Goal: Information Seeking & Learning: Learn about a topic

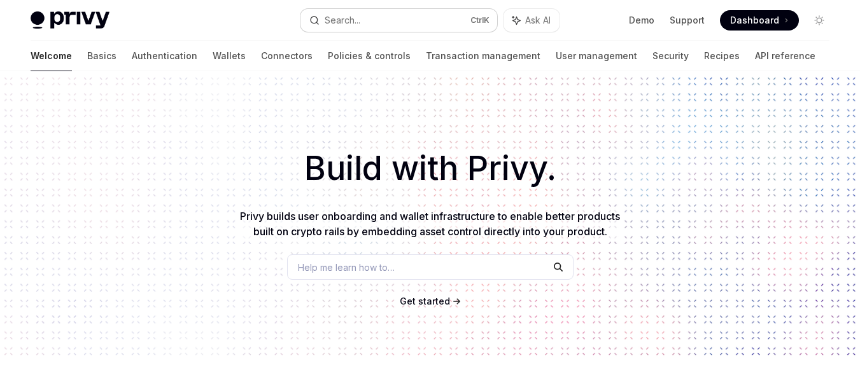
click at [408, 19] on button "Search... Ctrl K" at bounding box center [398, 20] width 197 height 23
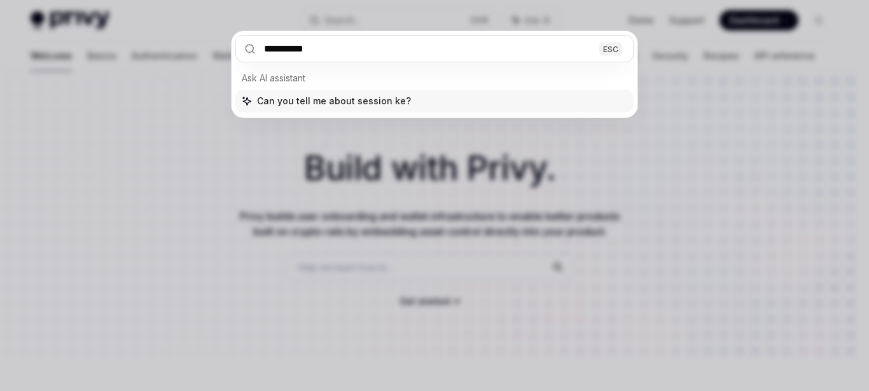
type input "**********"
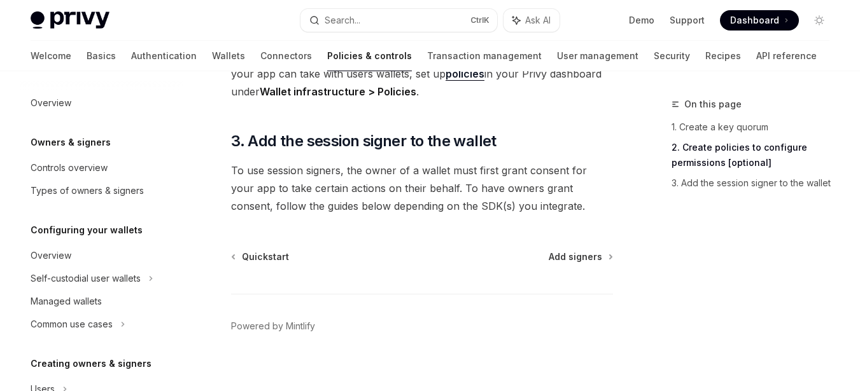
scroll to position [603, 0]
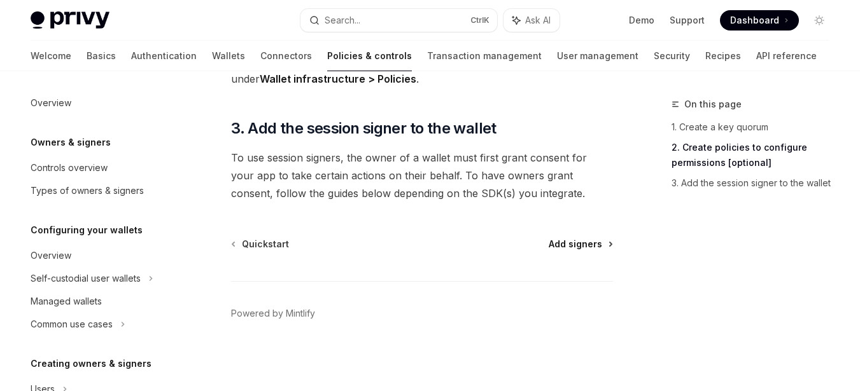
click at [591, 243] on span "Add signers" at bounding box center [574, 244] width 53 height 13
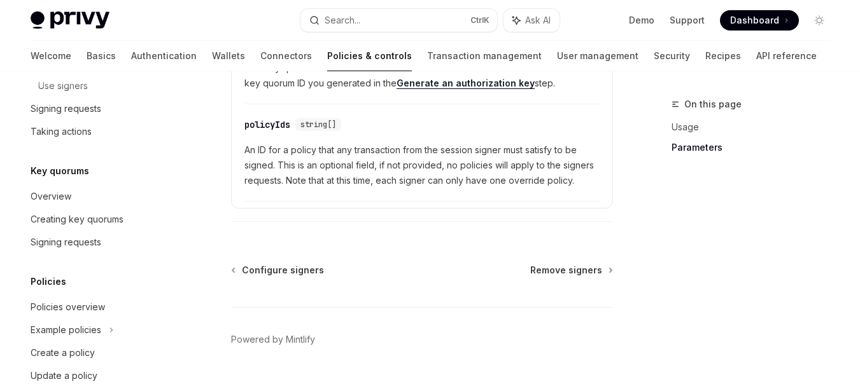
scroll to position [642, 0]
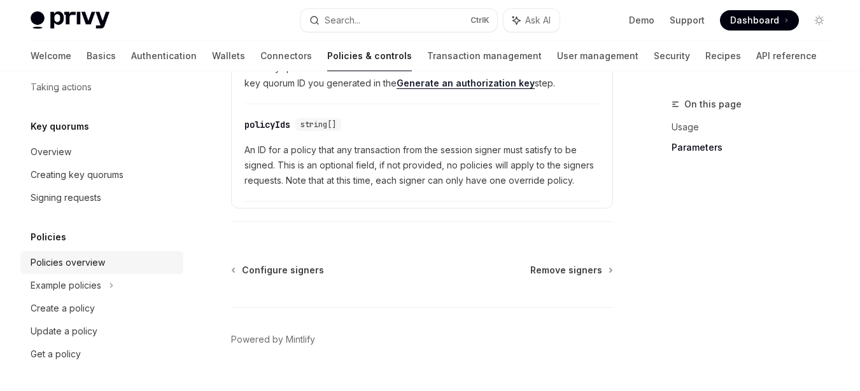
click at [101, 265] on div "Policies overview" at bounding box center [68, 262] width 74 height 15
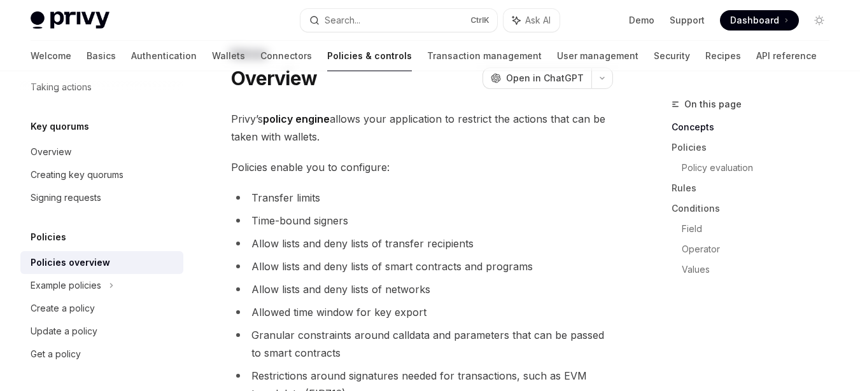
scroll to position [127, 0]
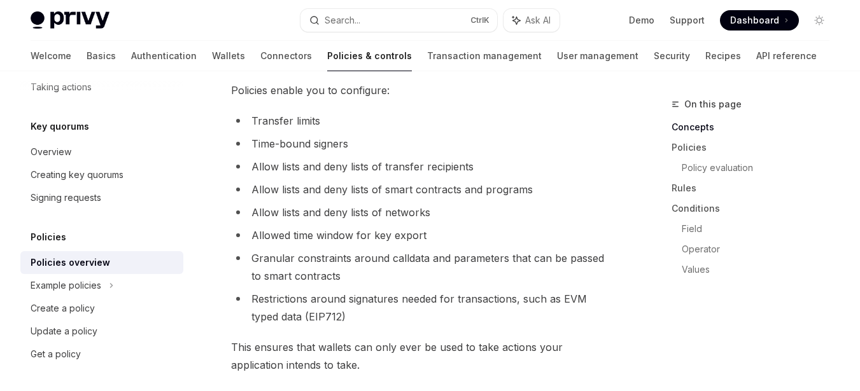
click at [262, 121] on li "Transfer limits" at bounding box center [422, 121] width 382 height 18
click at [109, 275] on div "Example policies" at bounding box center [101, 285] width 163 height 23
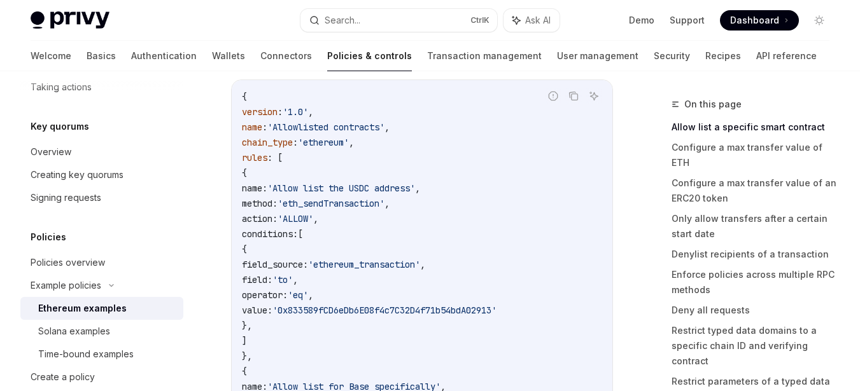
scroll to position [64, 0]
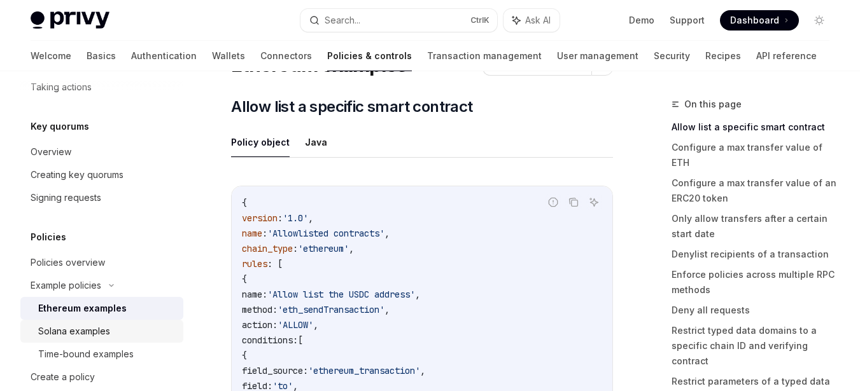
click at [104, 328] on div "Solana examples" at bounding box center [74, 331] width 72 height 15
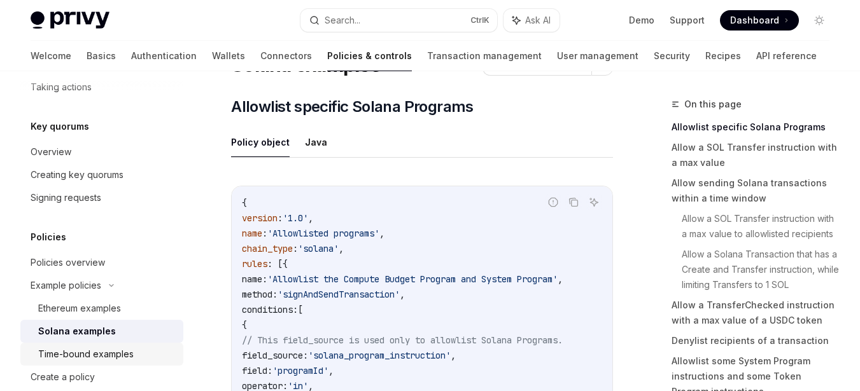
click at [114, 354] on div "Time-bound examples" at bounding box center [85, 354] width 95 height 15
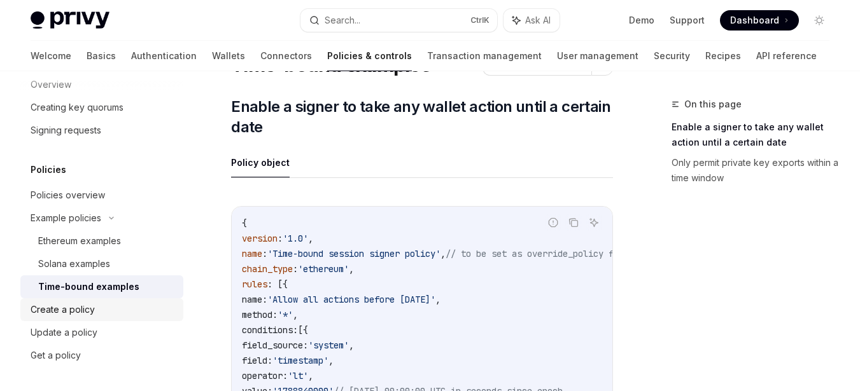
scroll to position [711, 0]
click at [87, 308] on div "Create a policy" at bounding box center [63, 308] width 64 height 15
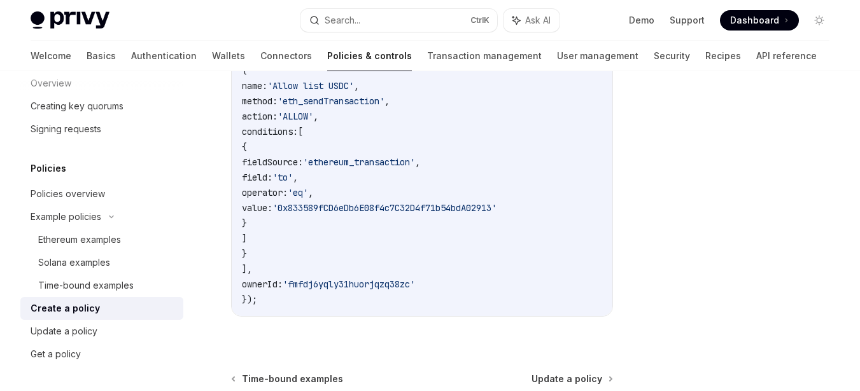
scroll to position [445, 0]
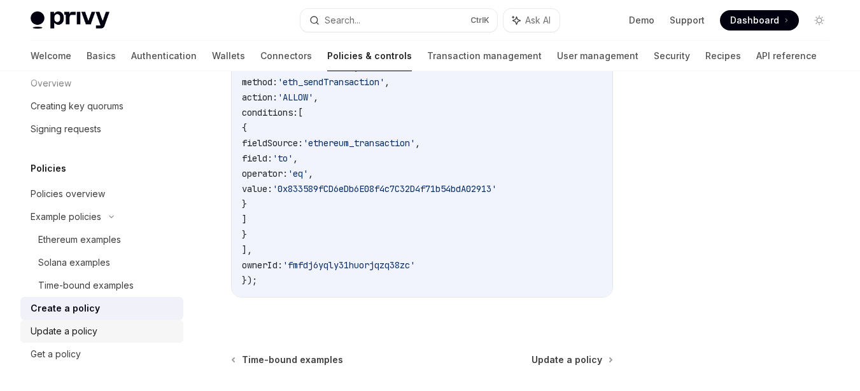
click at [77, 330] on div "Update a policy" at bounding box center [64, 331] width 67 height 15
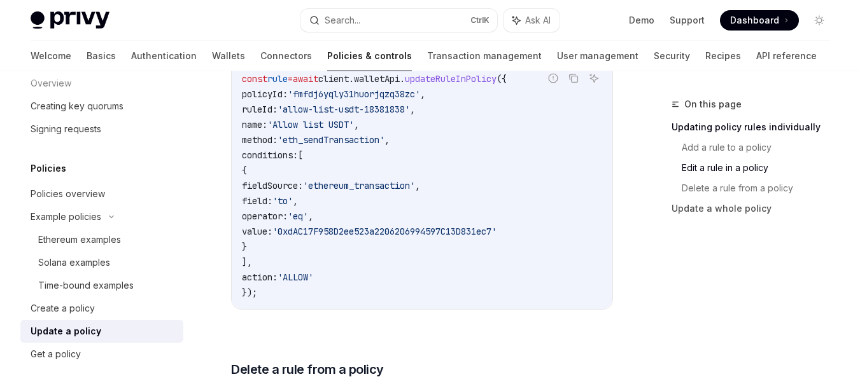
scroll to position [891, 0]
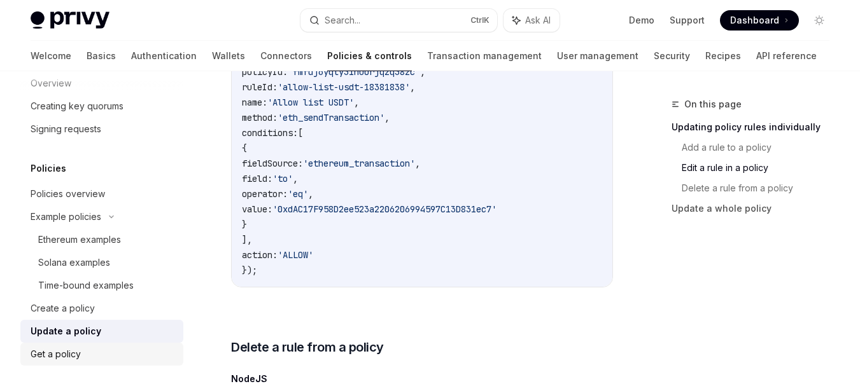
click at [71, 347] on div "Get a policy" at bounding box center [56, 354] width 50 height 15
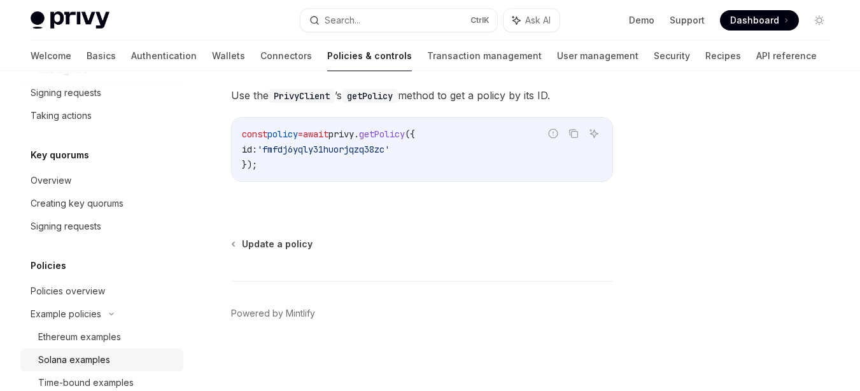
scroll to position [583, 0]
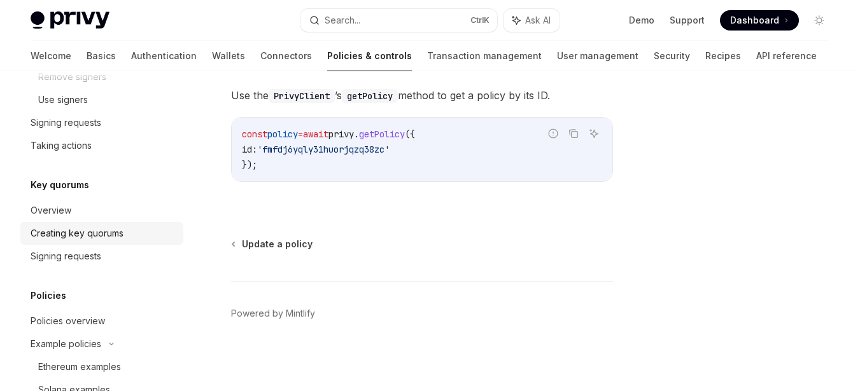
click at [73, 233] on div "Creating key quorums" at bounding box center [77, 233] width 93 height 15
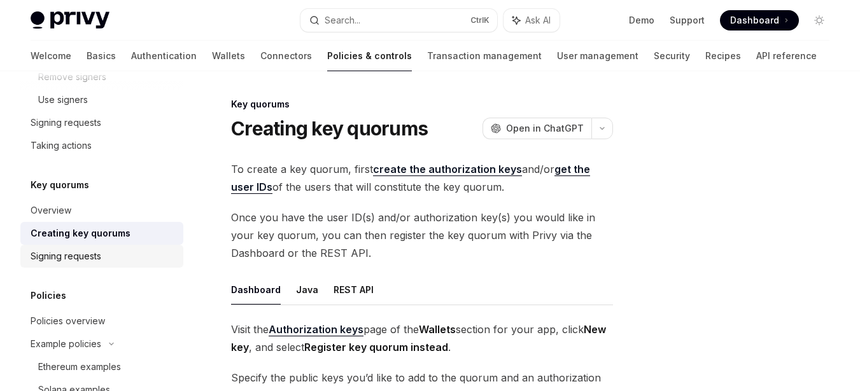
click at [74, 255] on div "Signing requests" at bounding box center [66, 256] width 71 height 15
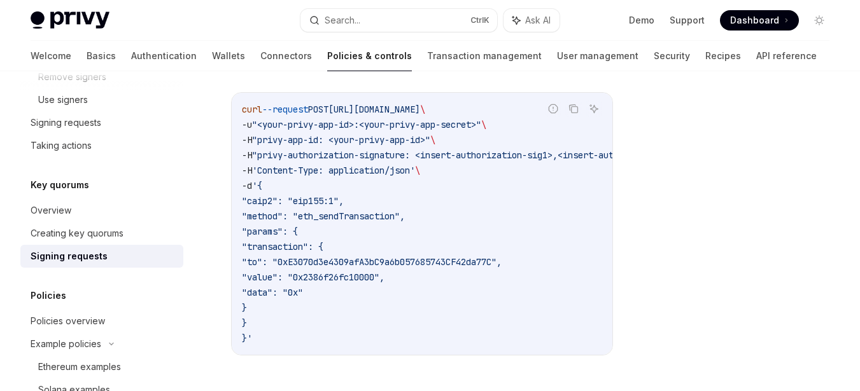
scroll to position [382, 0]
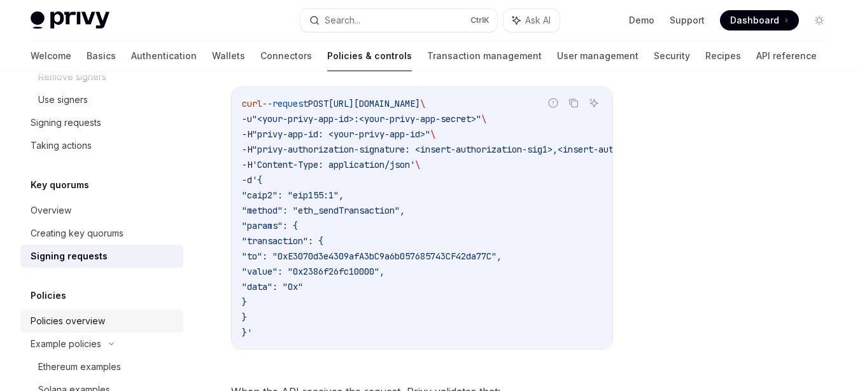
click at [70, 321] on div "Policies overview" at bounding box center [68, 321] width 74 height 15
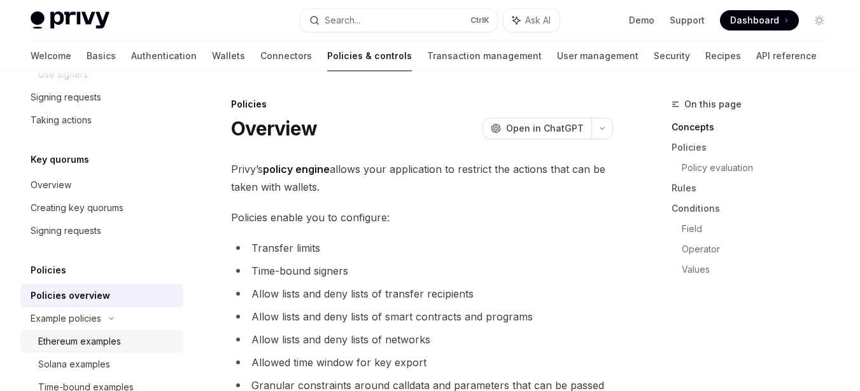
scroll to position [647, 0]
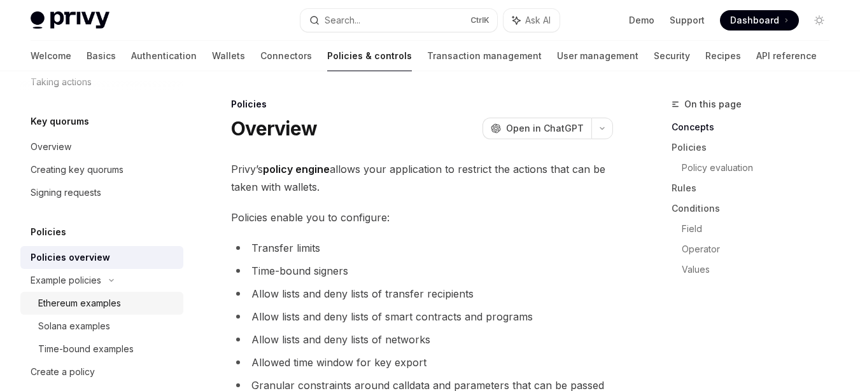
click at [97, 307] on div "Ethereum examples" at bounding box center [79, 303] width 83 height 15
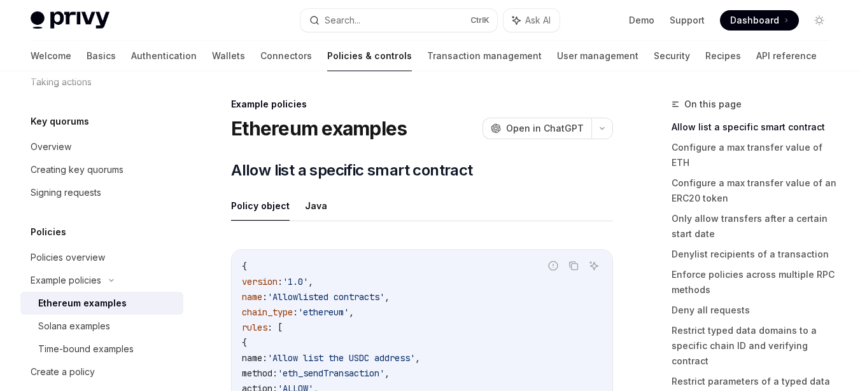
click at [52, 230] on h5 "Policies" at bounding box center [49, 232] width 36 height 15
click at [46, 235] on h5 "Policies" at bounding box center [49, 232] width 36 height 15
click at [55, 257] on div "Policies overview" at bounding box center [68, 257] width 74 height 15
type textarea "*"
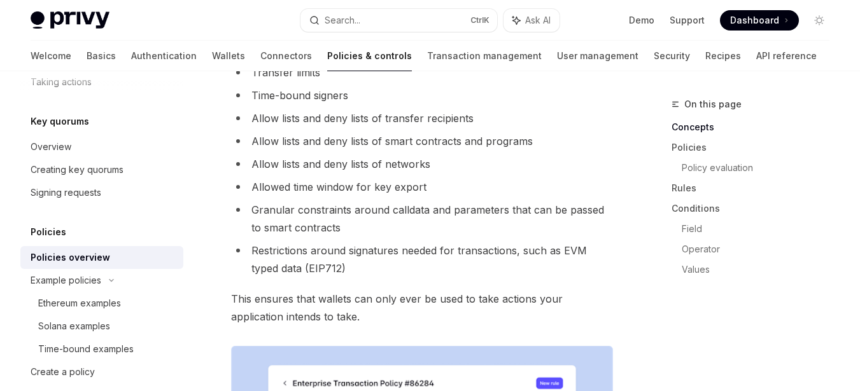
scroll to position [191, 0]
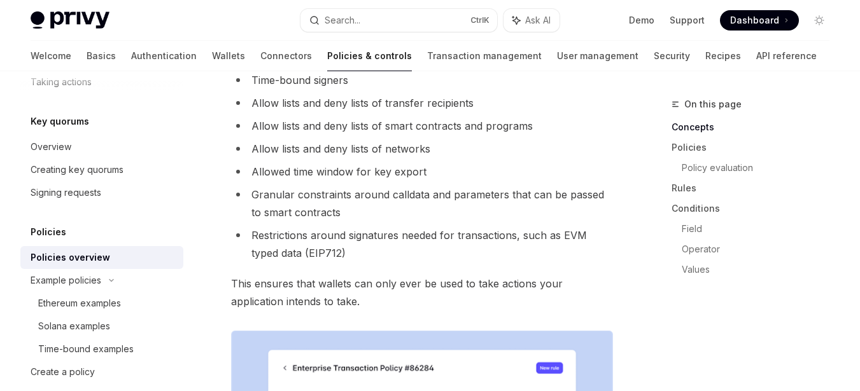
click at [417, 154] on li "Allow lists and deny lists of networks" at bounding box center [422, 149] width 382 height 18
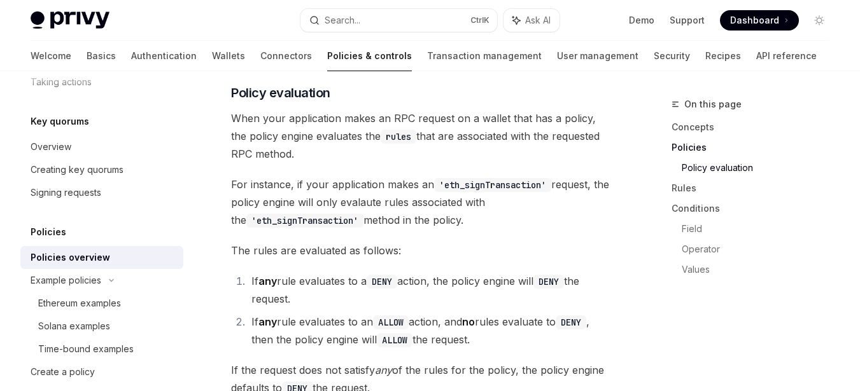
scroll to position [1527, 0]
click at [374, 183] on span "For instance, if your application makes an 'eth_signTransaction' request, the p…" at bounding box center [422, 200] width 382 height 53
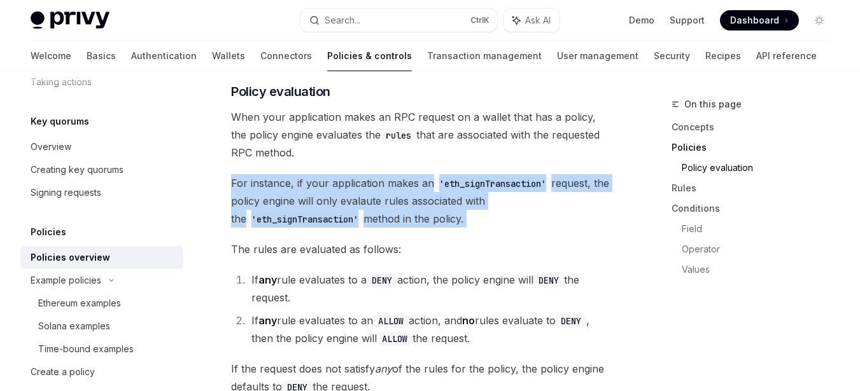
click at [374, 183] on span "For instance, if your application makes an 'eth_signTransaction' request, the p…" at bounding box center [422, 200] width 382 height 53
click at [366, 159] on div at bounding box center [366, 159] width 0 height 0
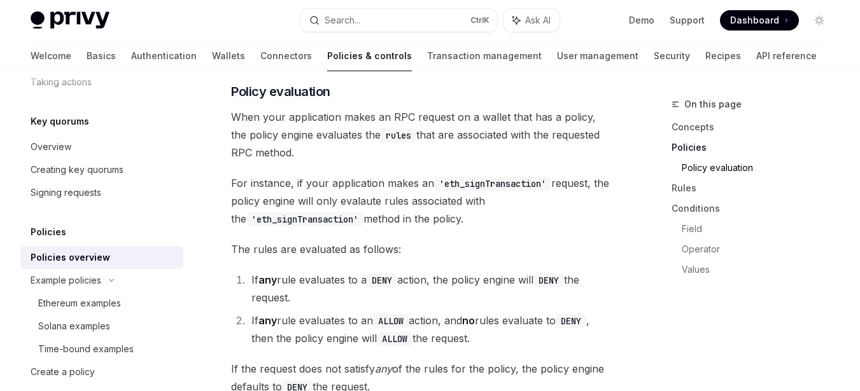
click at [513, 250] on span "The rules are evaluated as follows:" at bounding box center [422, 249] width 382 height 18
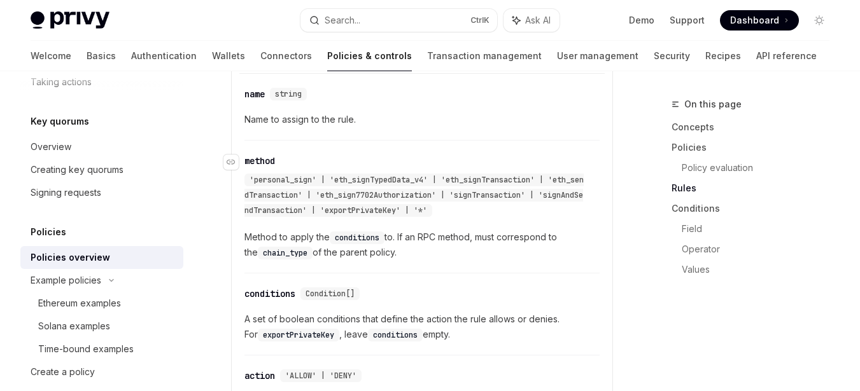
scroll to position [2227, 0]
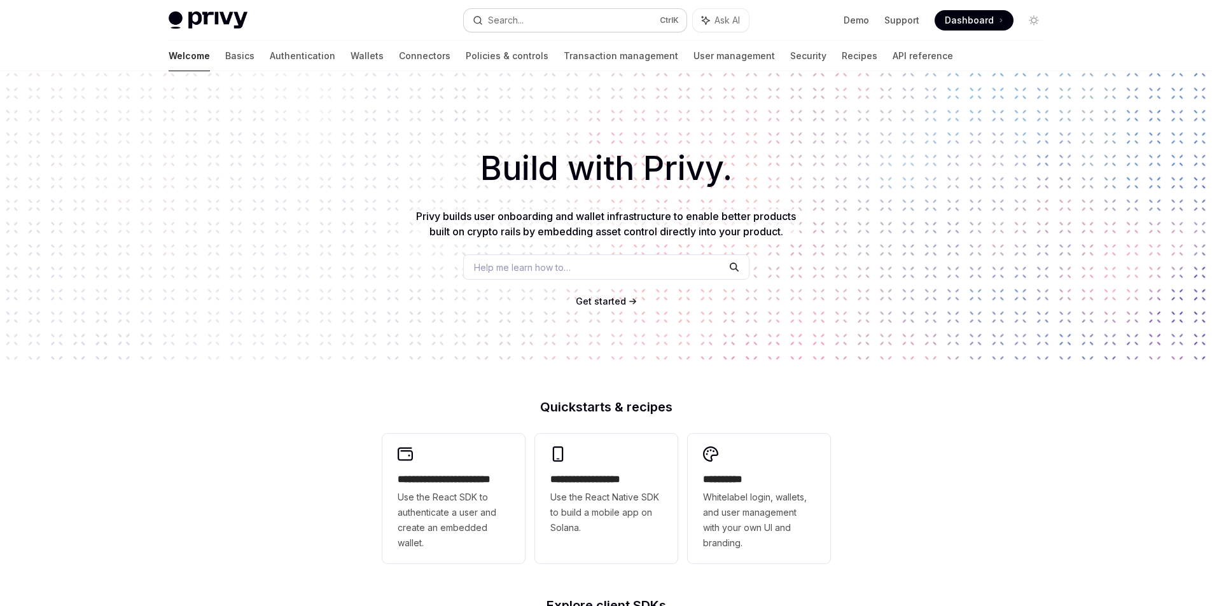
click at [526, 13] on button "Search... Ctrl K" at bounding box center [575, 20] width 223 height 23
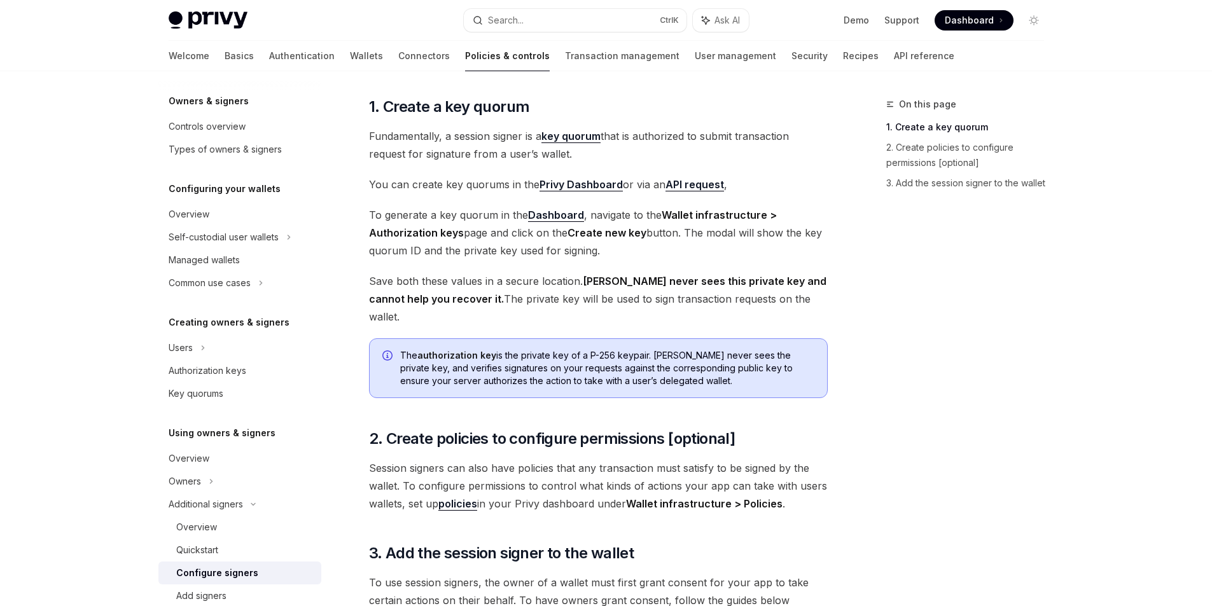
scroll to position [64, 0]
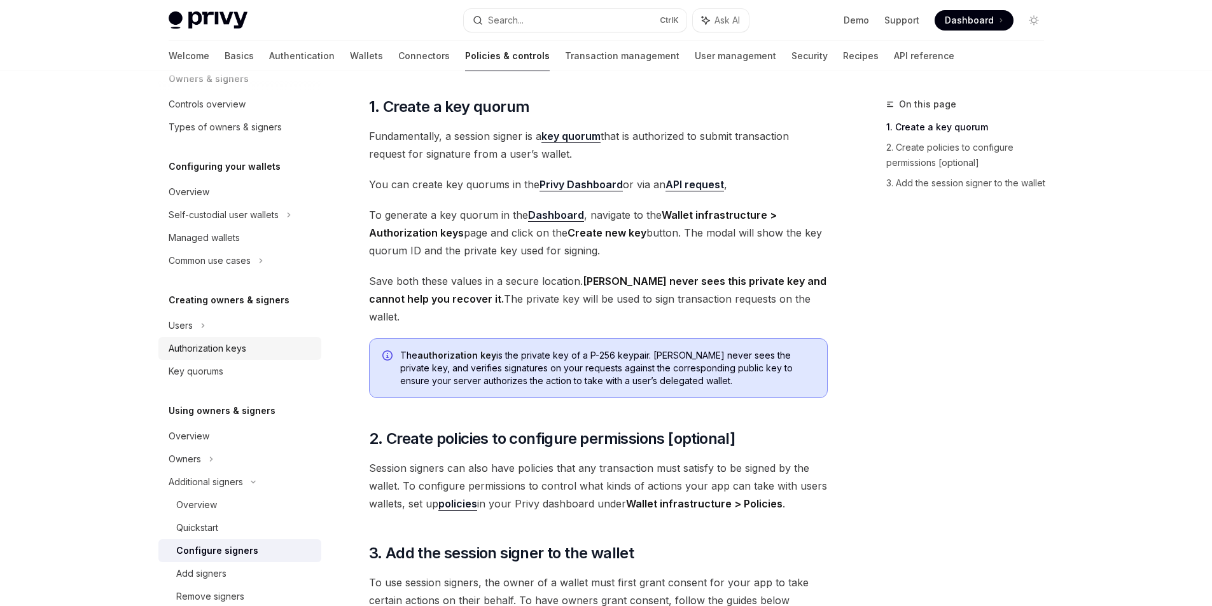
click at [215, 350] on div "Authorization keys" at bounding box center [208, 348] width 78 height 15
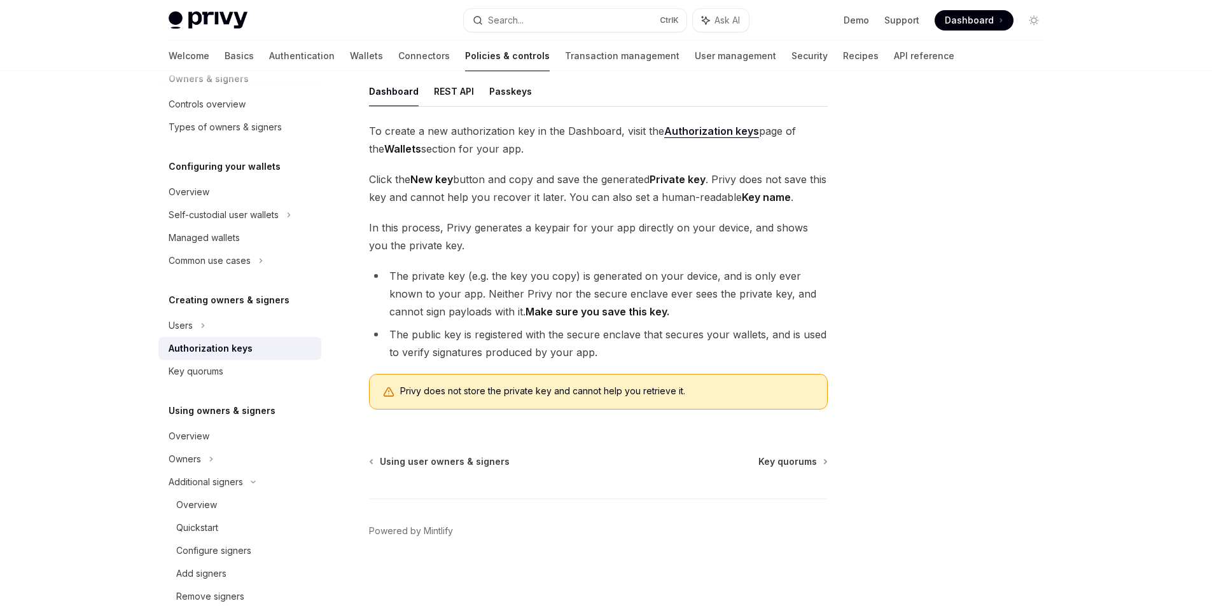
scroll to position [201, 0]
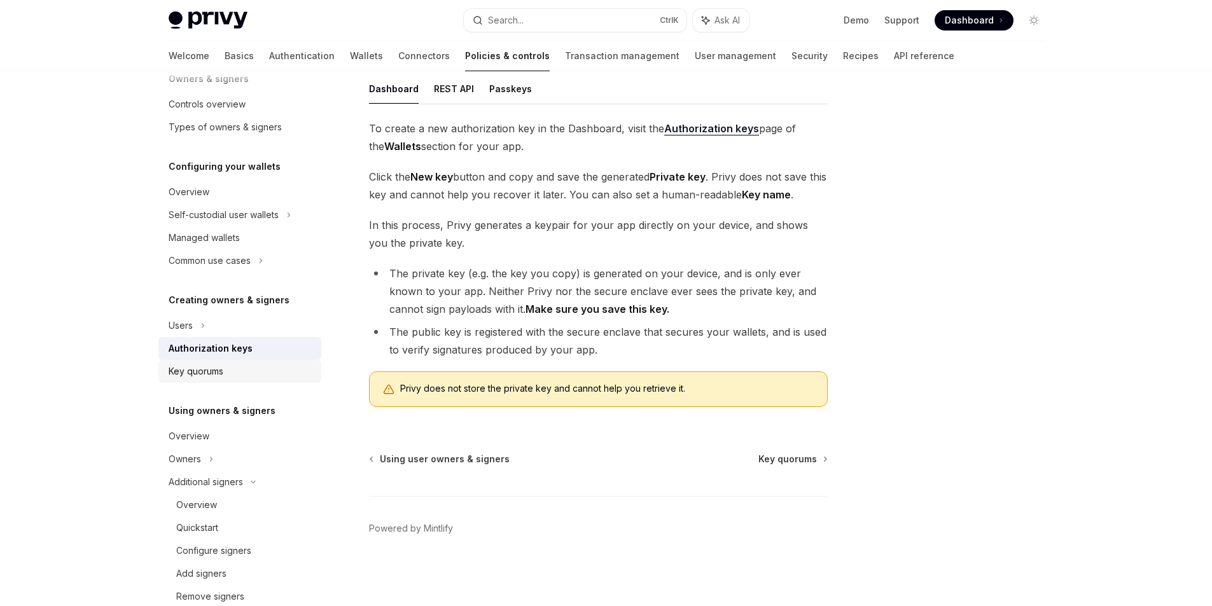
click at [221, 365] on div "Key quorums" at bounding box center [196, 371] width 55 height 15
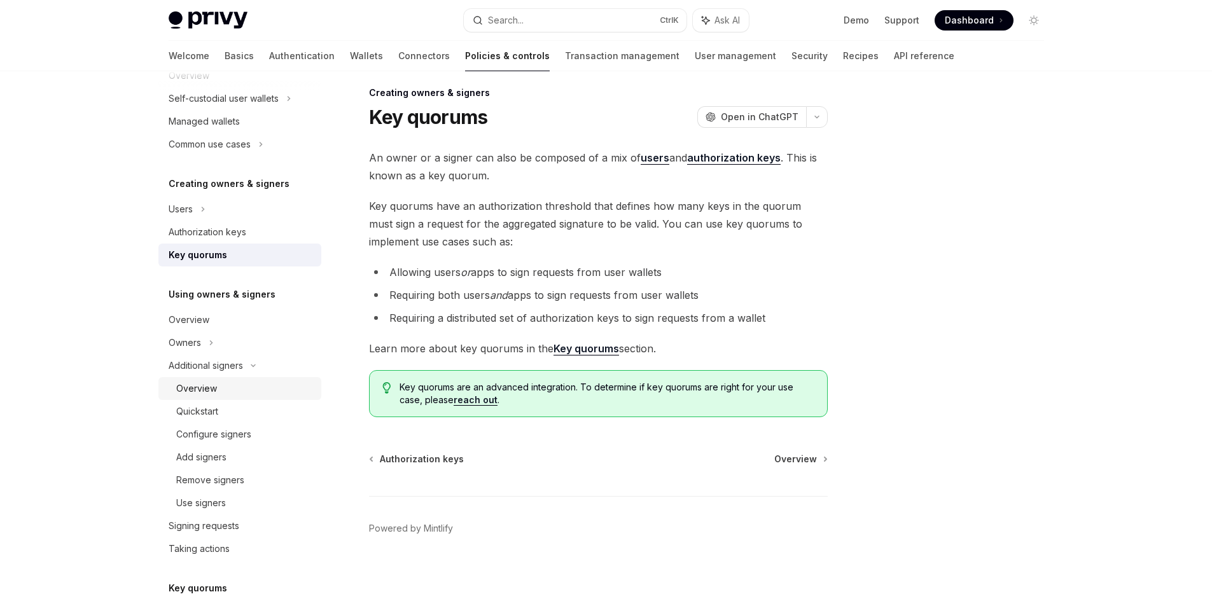
scroll to position [191, 0]
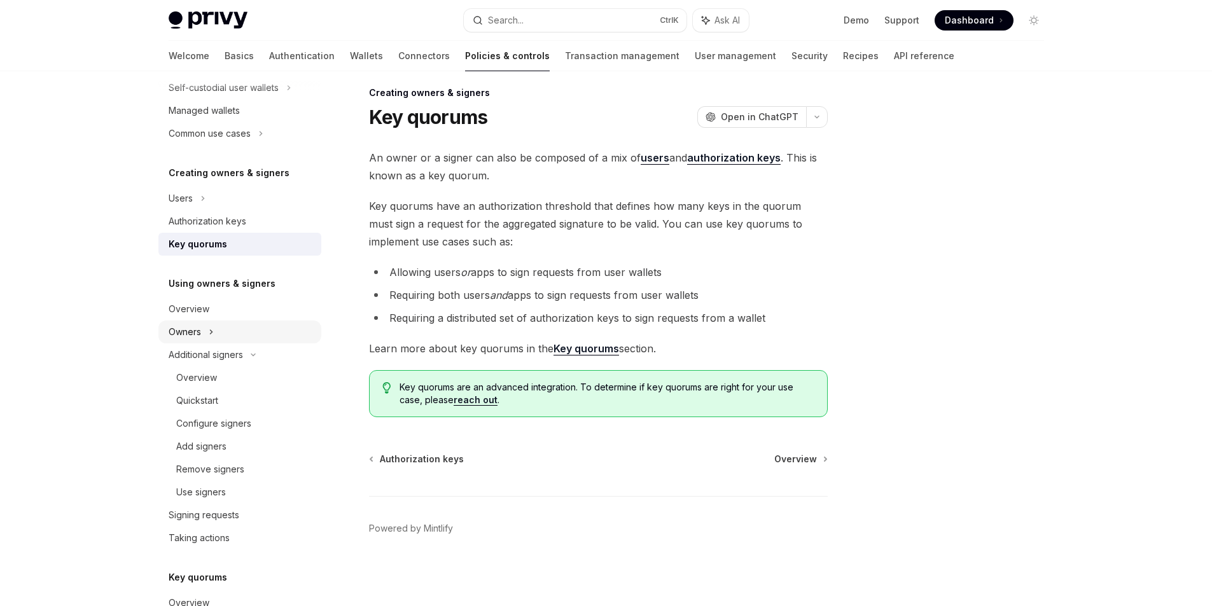
click at [198, 326] on div "Owners" at bounding box center [185, 331] width 32 height 15
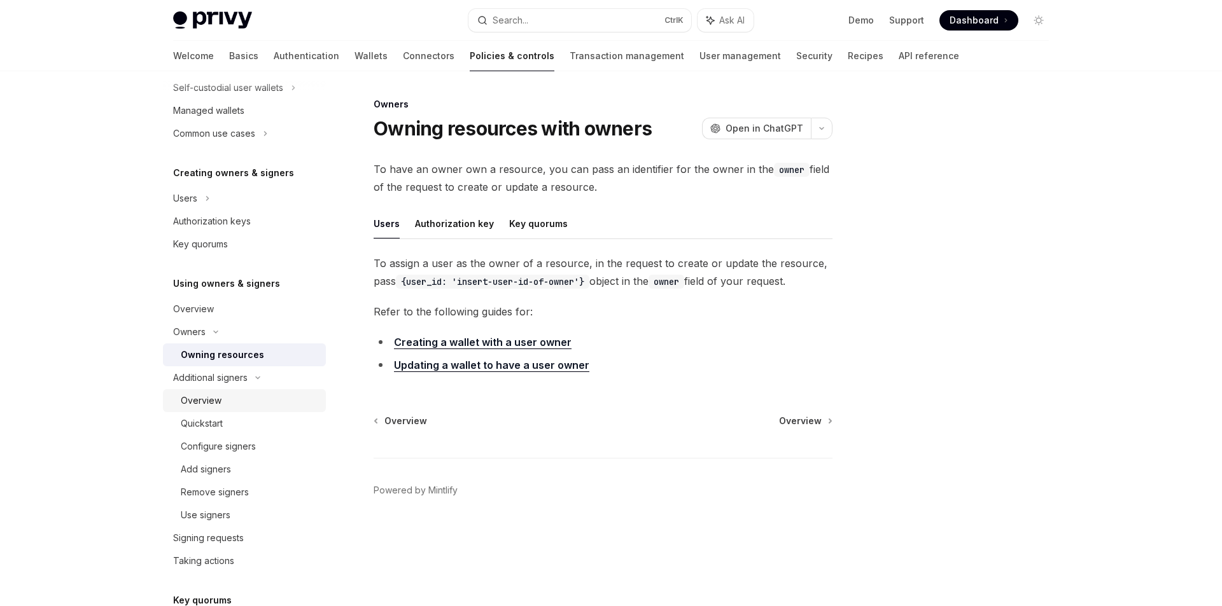
click at [213, 397] on div "Overview" at bounding box center [201, 400] width 41 height 15
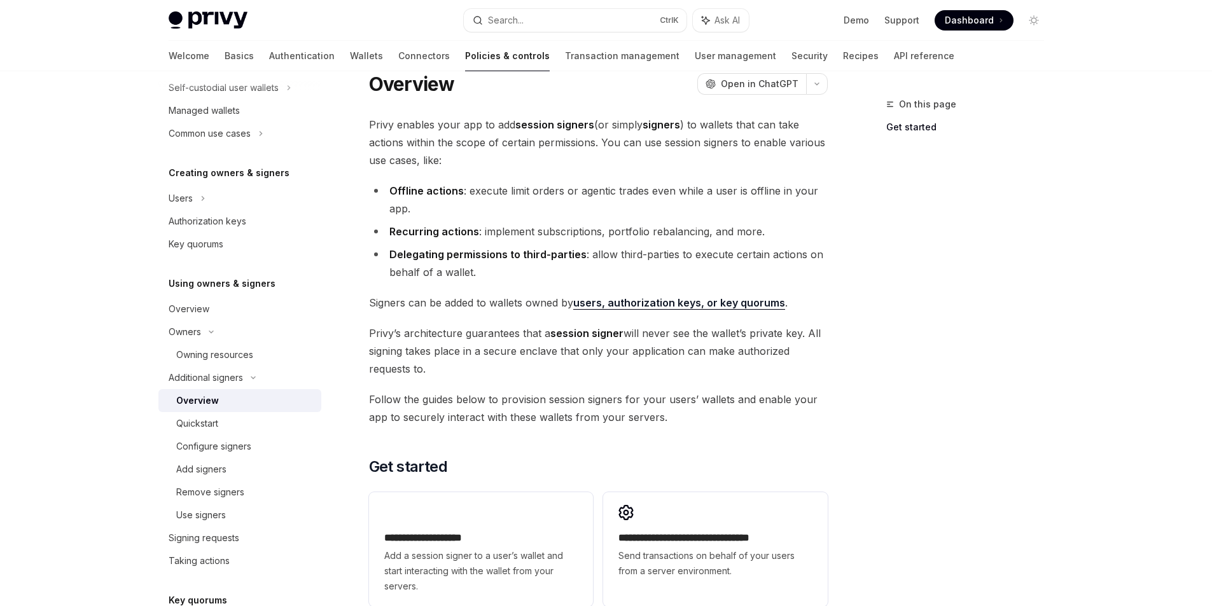
scroll to position [64, 0]
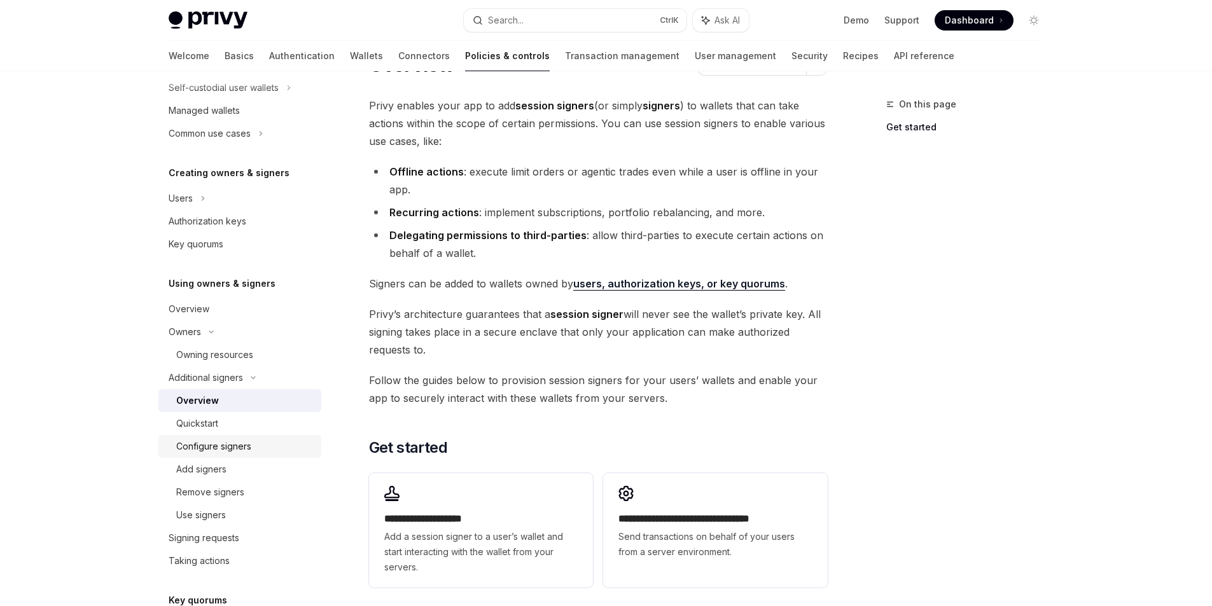
click at [231, 449] on div "Configure signers" at bounding box center [213, 446] width 75 height 15
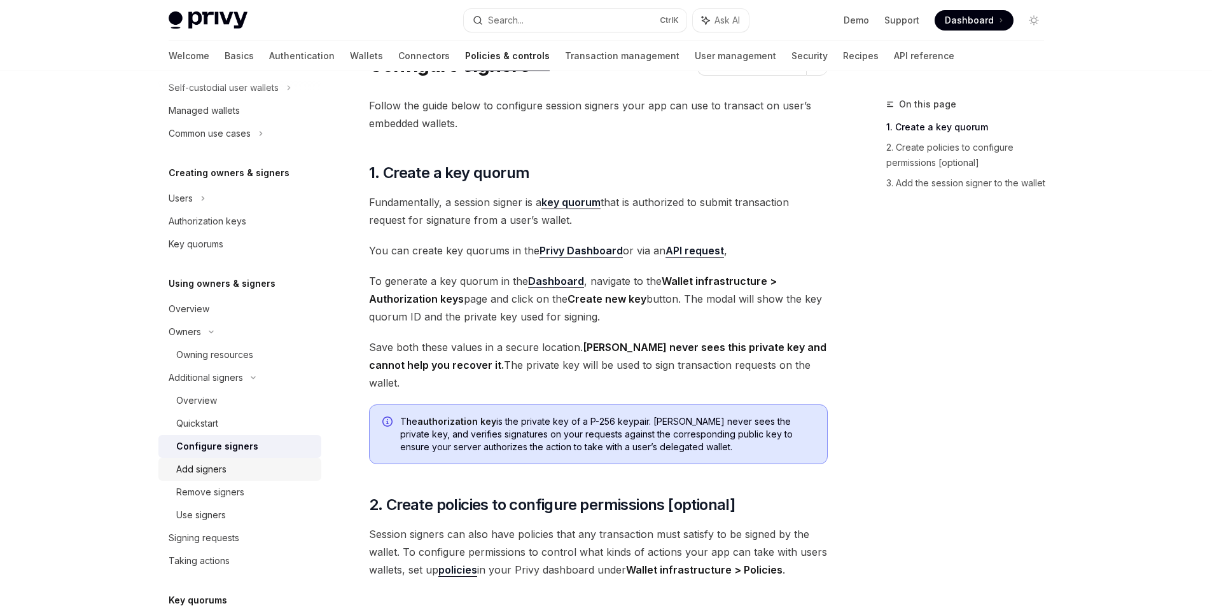
click at [210, 473] on div "Add signers" at bounding box center [201, 469] width 50 height 15
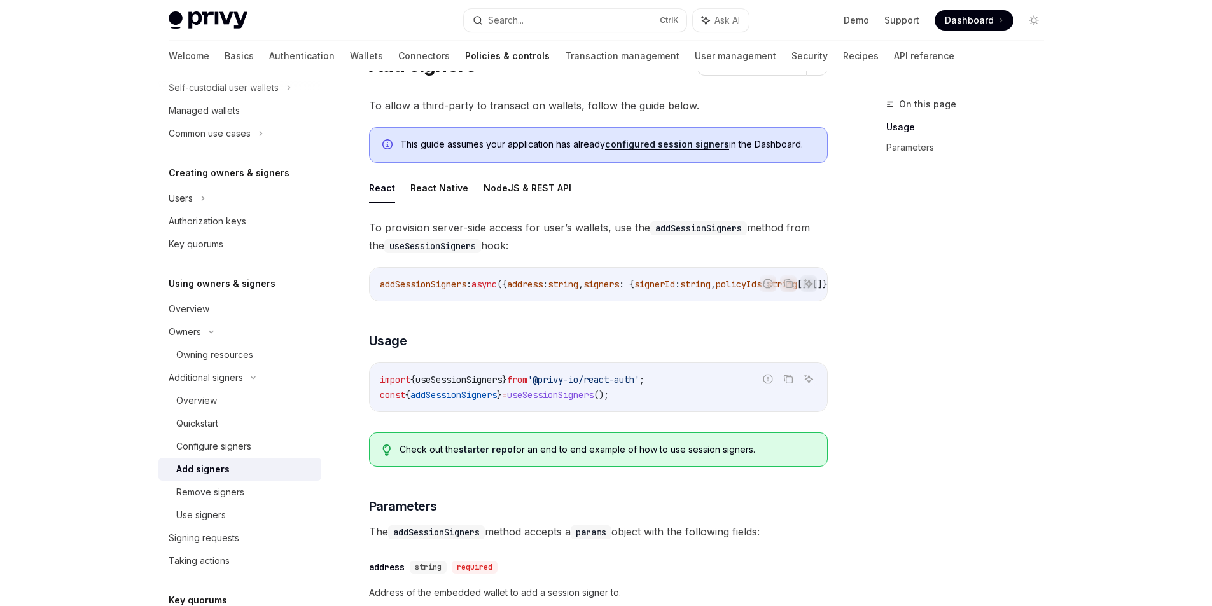
click at [461, 400] on span "addSessionSigners" at bounding box center [453, 394] width 87 height 11
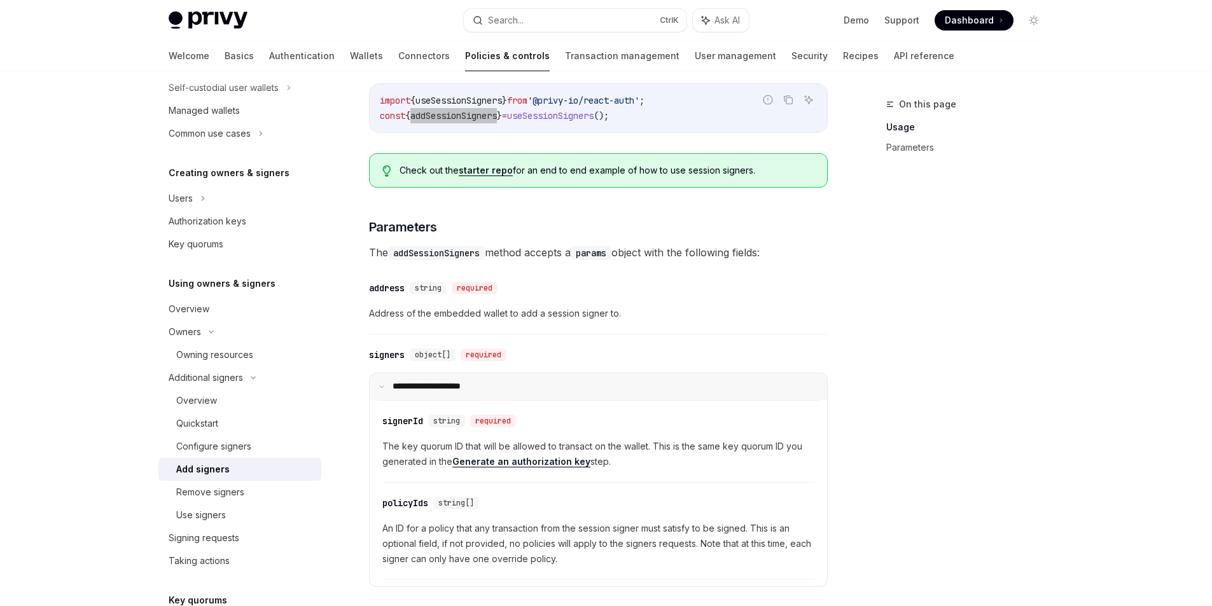
scroll to position [382, 0]
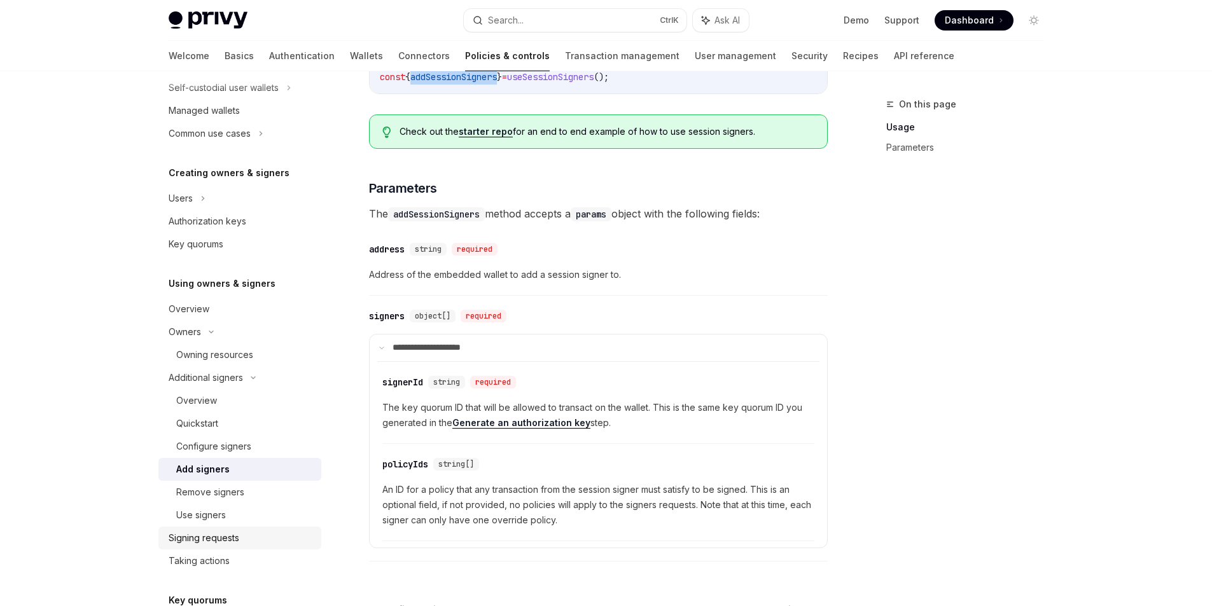
click at [211, 538] on div "Signing requests" at bounding box center [204, 538] width 71 height 15
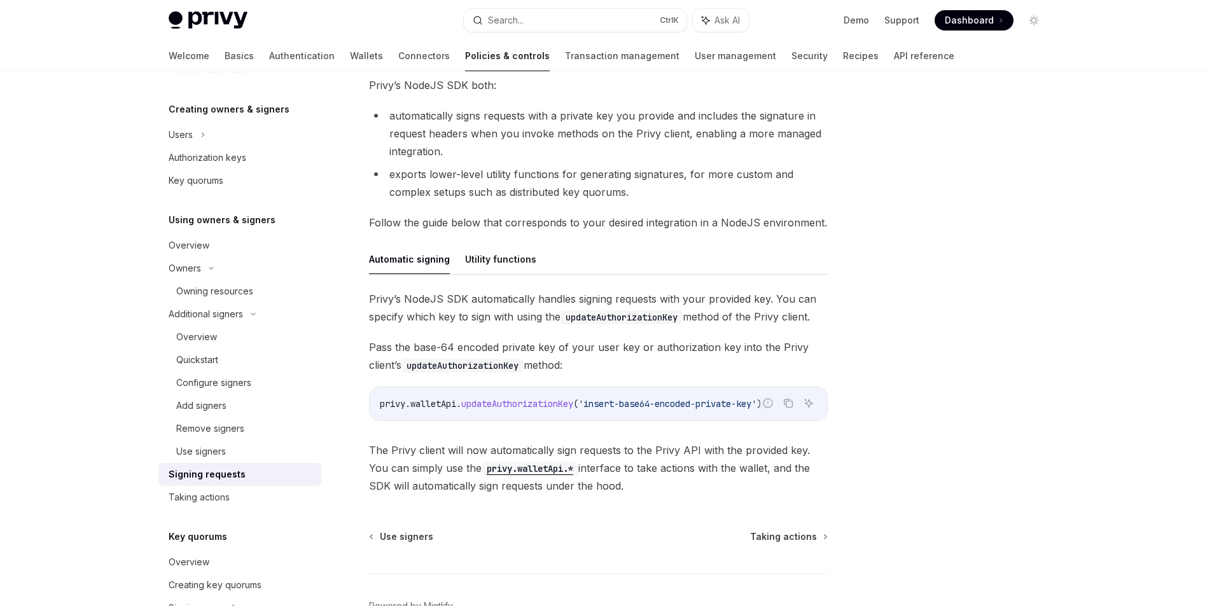
scroll to position [313, 0]
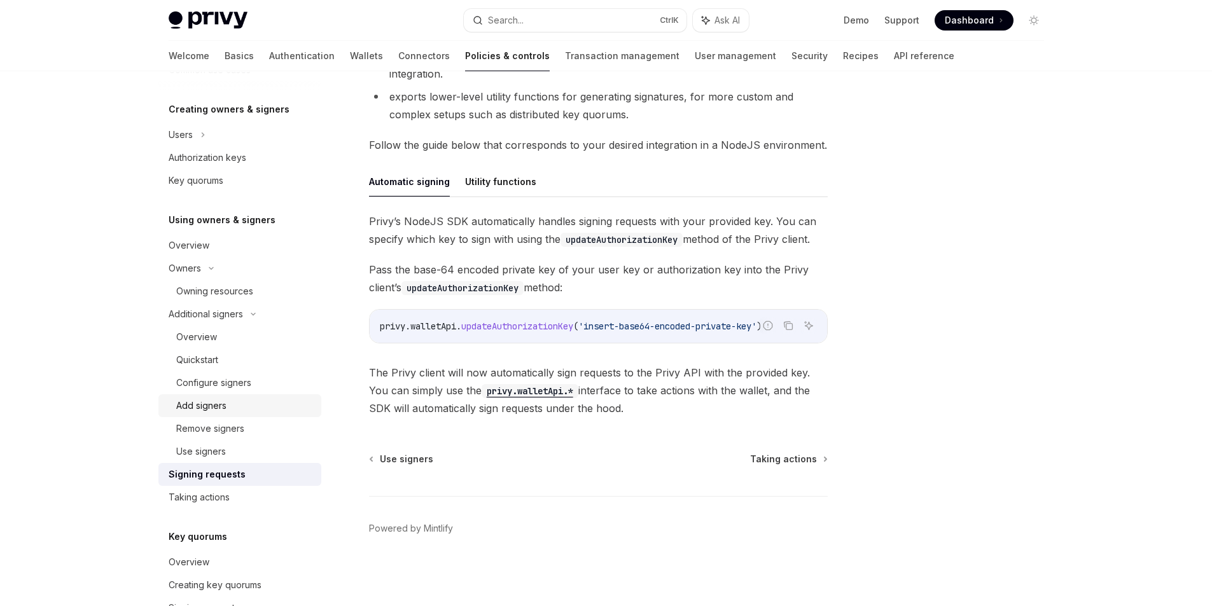
click at [200, 409] on div "Add signers" at bounding box center [201, 405] width 50 height 15
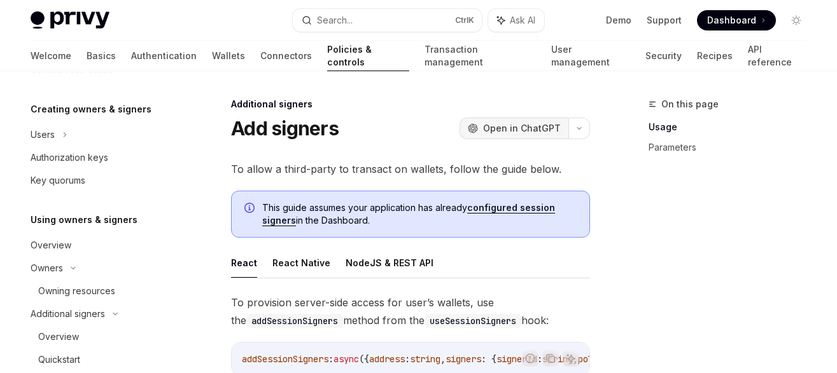
type textarea "*"
